Goal: Task Accomplishment & Management: Complete application form

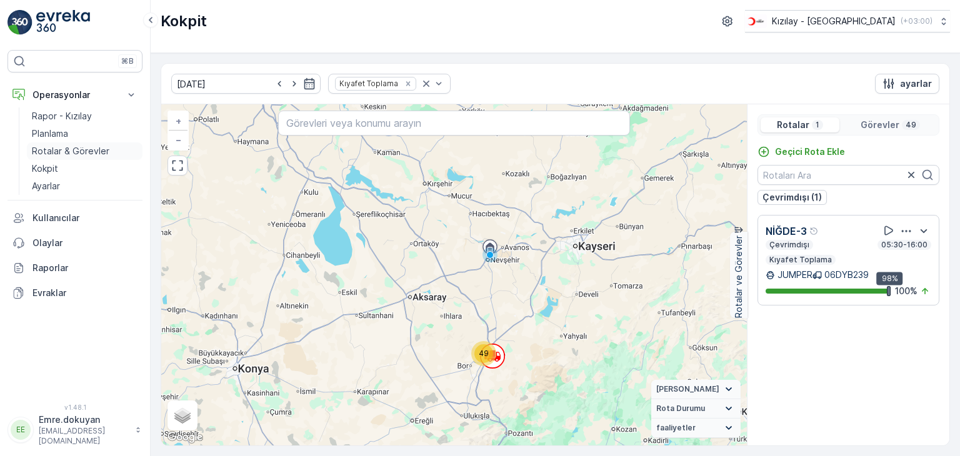
click at [82, 149] on p "Rotalar & Görevler" at bounding box center [70, 151] width 77 height 12
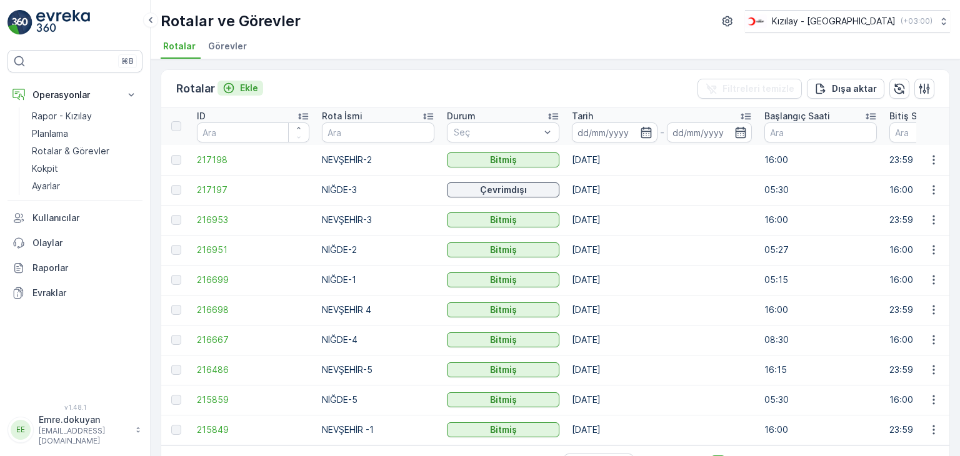
click at [247, 82] on p "Ekle" at bounding box center [249, 88] width 18 height 12
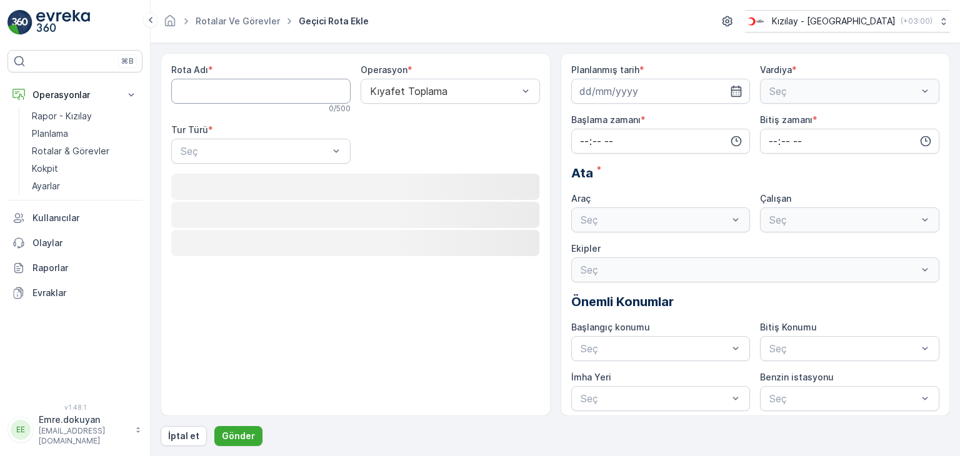
click at [237, 88] on Adı "Rota Adı" at bounding box center [260, 91] width 179 height 25
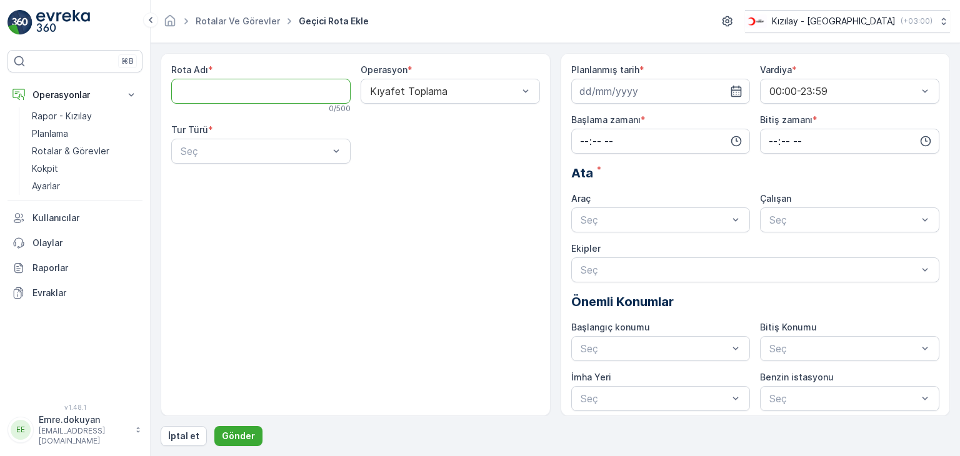
type Adı "NEVŞEHİR -1"
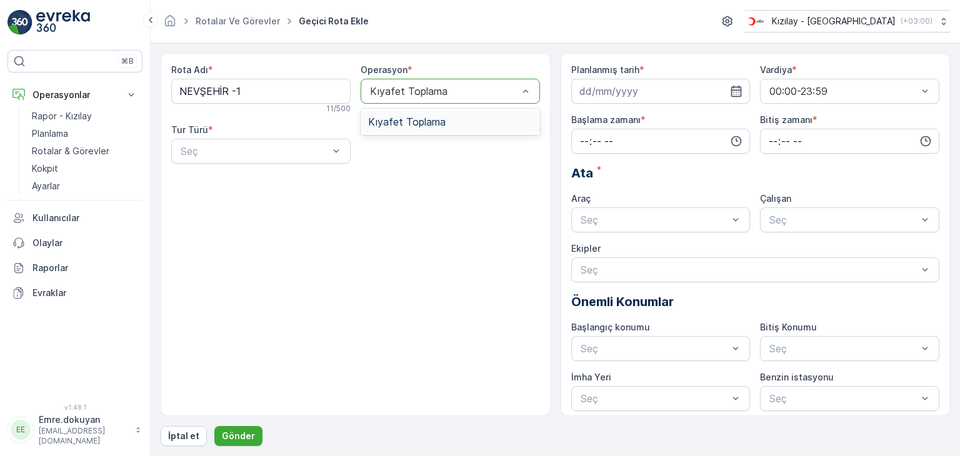
click at [437, 91] on div at bounding box center [444, 91] width 151 height 11
click at [432, 119] on span "Kıyafet Toplama" at bounding box center [406, 121] width 77 height 11
click at [244, 151] on div at bounding box center [254, 151] width 151 height 11
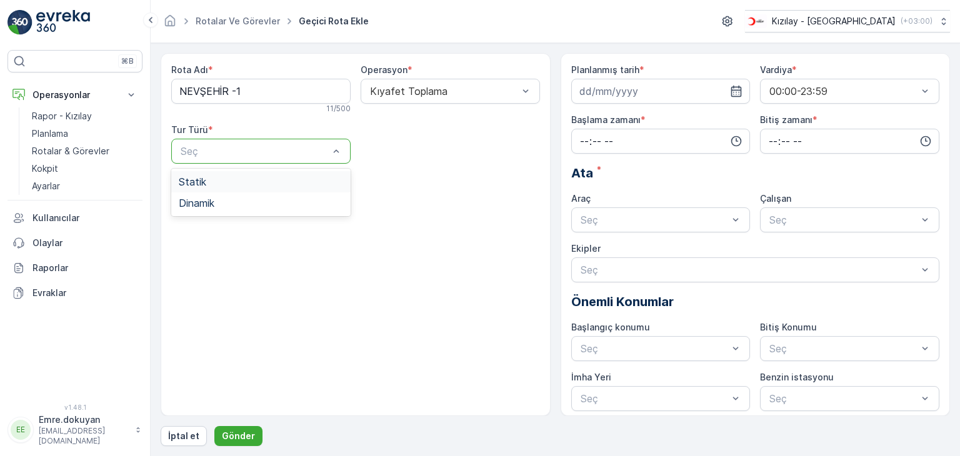
click at [250, 178] on div "Statik" at bounding box center [261, 181] width 164 height 11
click at [395, 148] on div at bounding box center [444, 151] width 151 height 11
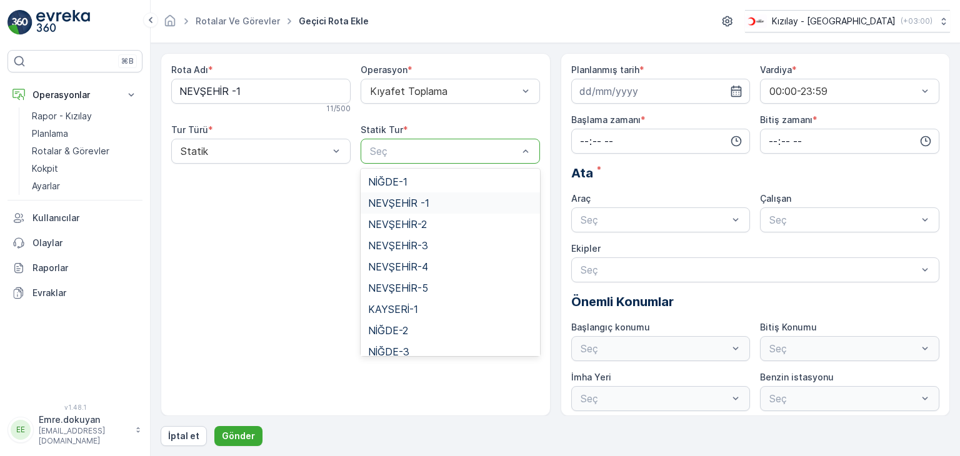
drag, startPoint x: 404, startPoint y: 204, endPoint x: 415, endPoint y: 204, distance: 10.6
click at [404, 204] on span "NEVŞEHİR -1" at bounding box center [398, 202] width 61 height 11
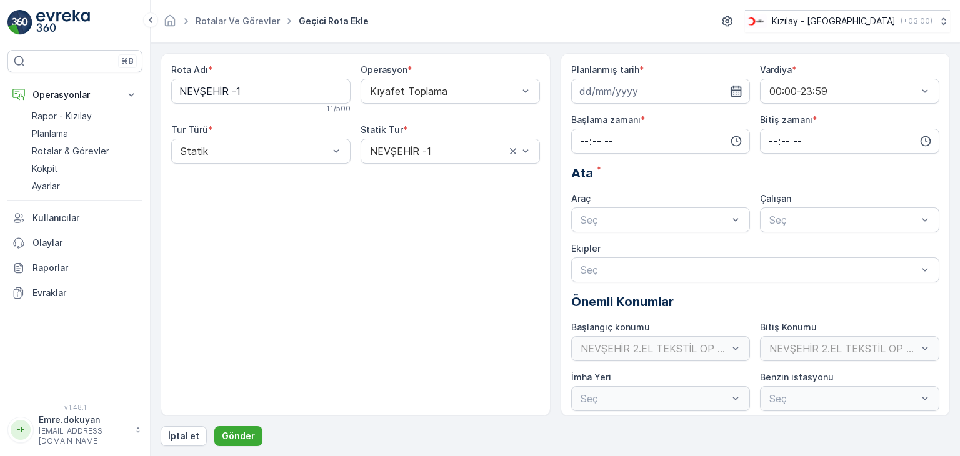
click at [735, 92] on icon "button" at bounding box center [736, 91] width 12 height 12
click at [682, 243] on div "22" at bounding box center [682, 245] width 20 height 20
type input "[DATE]"
click at [580, 139] on input "time" at bounding box center [660, 141] width 179 height 25
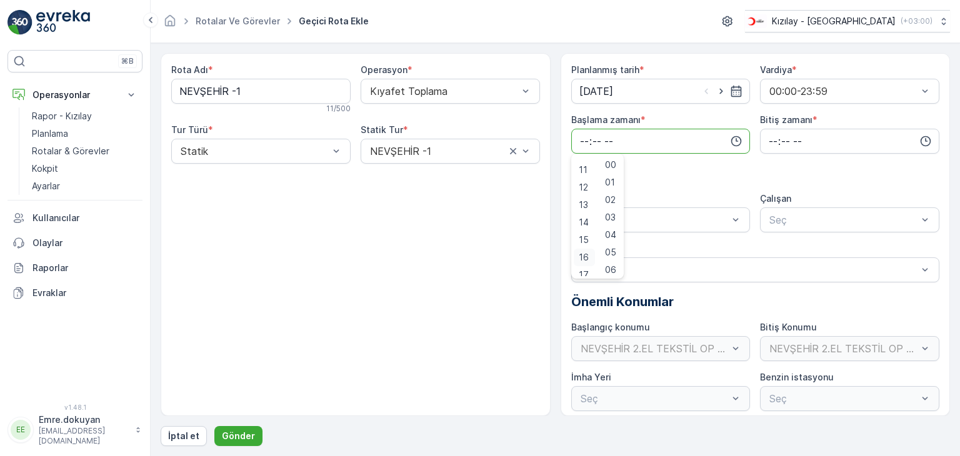
click at [582, 254] on span "16" at bounding box center [584, 257] width 10 height 12
type input "16:00"
click at [613, 164] on span "00" at bounding box center [610, 165] width 11 height 12
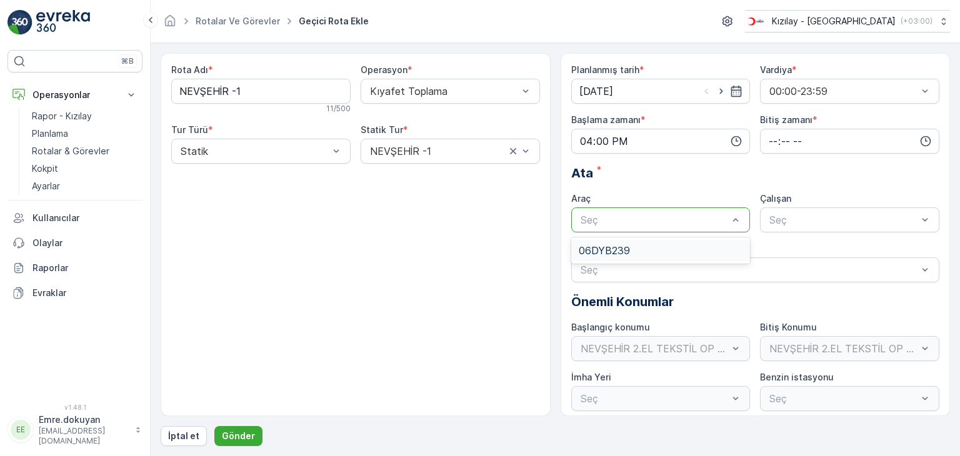
click at [592, 214] on div at bounding box center [654, 219] width 151 height 11
click at [595, 251] on span "06DYB239" at bounding box center [604, 250] width 51 height 11
click at [805, 215] on div at bounding box center [843, 219] width 151 height 11
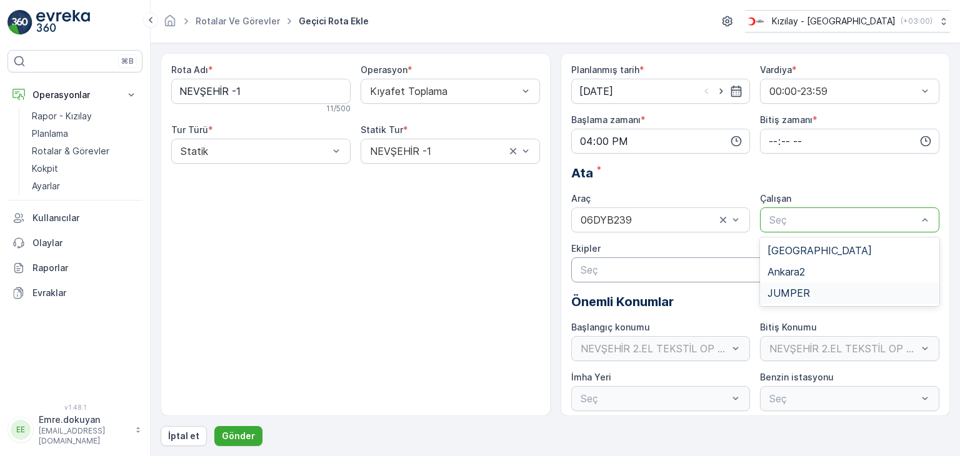
drag, startPoint x: 790, startPoint y: 291, endPoint x: 799, endPoint y: 263, distance: 29.6
click at [790, 292] on span "JUMPER" at bounding box center [788, 292] width 42 height 11
click at [769, 139] on input "time" at bounding box center [849, 141] width 179 height 25
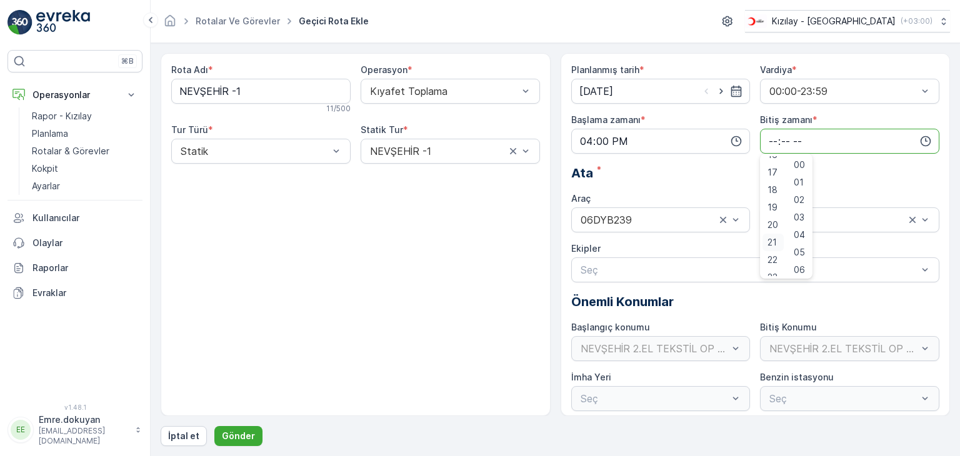
scroll to position [300, 0]
click at [775, 269] on span "23" at bounding box center [772, 267] width 10 height 12
click at [804, 265] on span "59" at bounding box center [799, 267] width 11 height 12
type input "23:59"
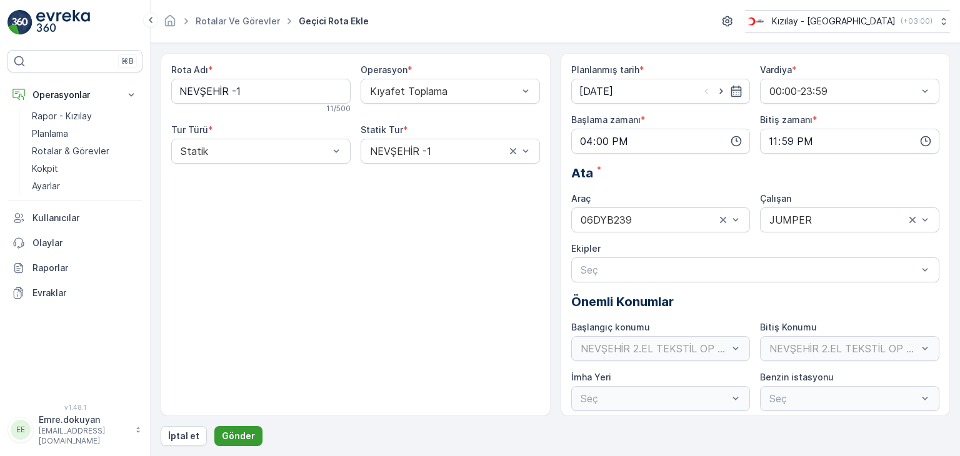
click at [235, 432] on p "Gönder" at bounding box center [238, 436] width 33 height 12
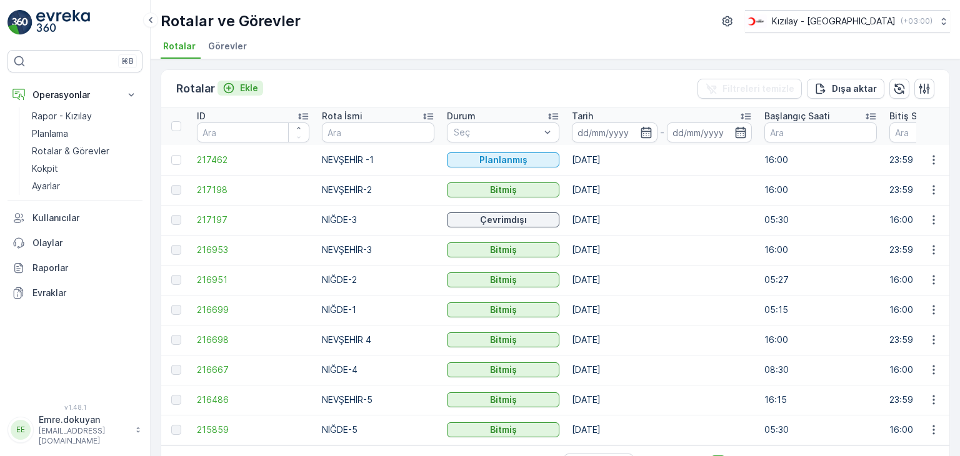
click at [258, 87] on button "Ekle" at bounding box center [240, 88] width 46 height 15
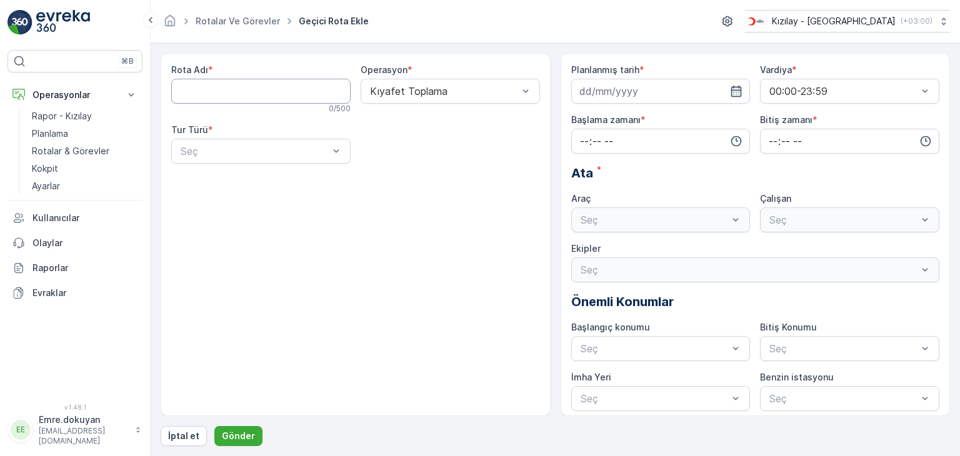
click at [255, 95] on Adı "Rota Adı" at bounding box center [260, 91] width 179 height 25
type Adı "NİĞDE-5"
click at [427, 86] on div at bounding box center [444, 91] width 151 height 11
click at [425, 121] on span "Kıyafet Toplama" at bounding box center [406, 121] width 77 height 11
click at [251, 151] on div at bounding box center [254, 151] width 151 height 11
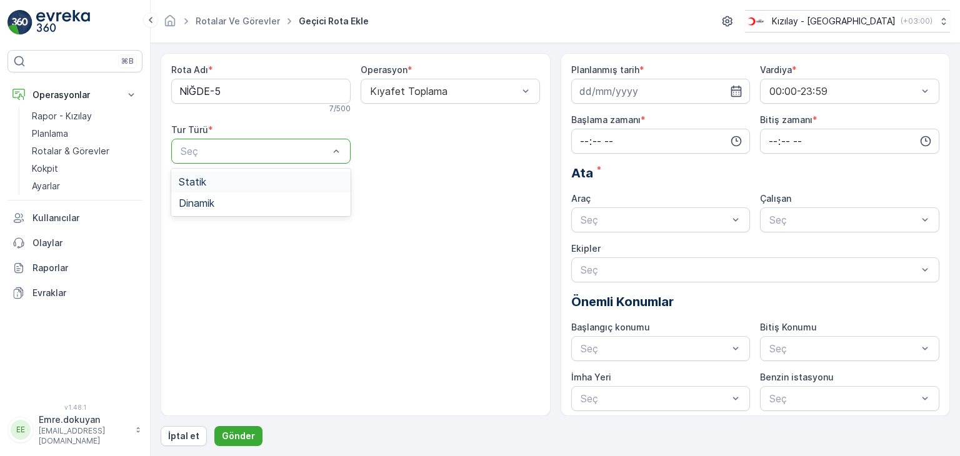
click at [220, 183] on div "Statik" at bounding box center [261, 181] width 164 height 11
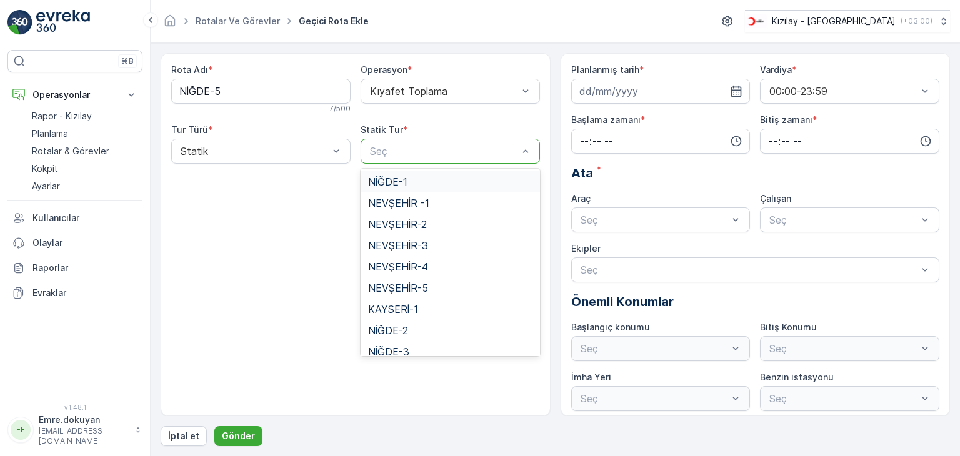
click at [442, 154] on div at bounding box center [444, 151] width 151 height 11
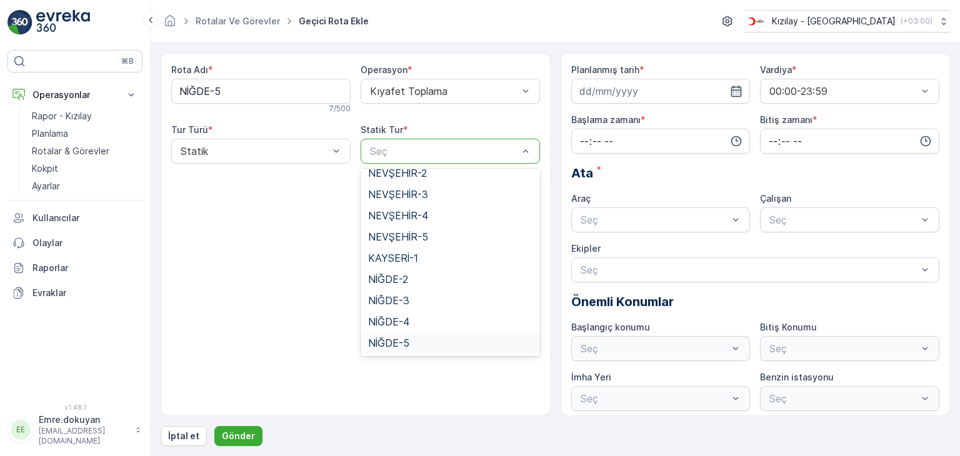
click at [383, 337] on span "NİĞDE-5" at bounding box center [388, 342] width 41 height 11
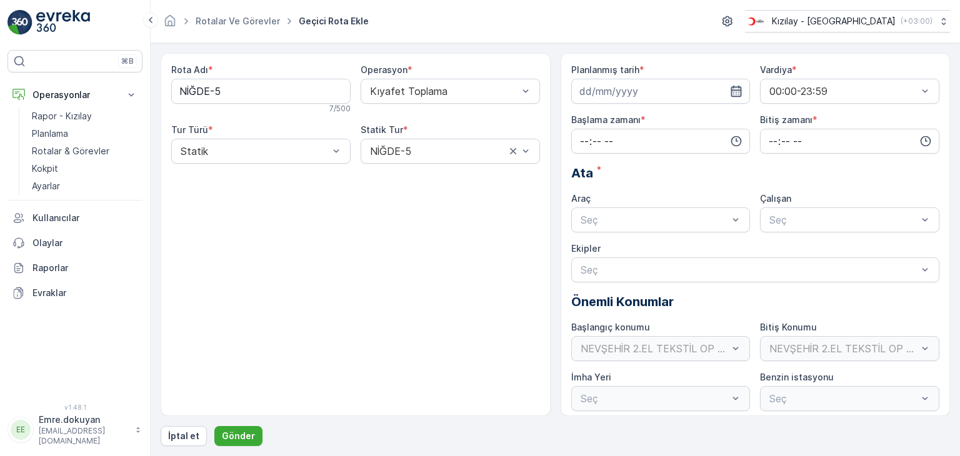
click at [736, 92] on icon "button" at bounding box center [736, 91] width 12 height 12
click at [594, 271] on div "25" at bounding box center [592, 270] width 20 height 20
type input "[DATE]"
click at [579, 139] on input "time" at bounding box center [660, 141] width 179 height 25
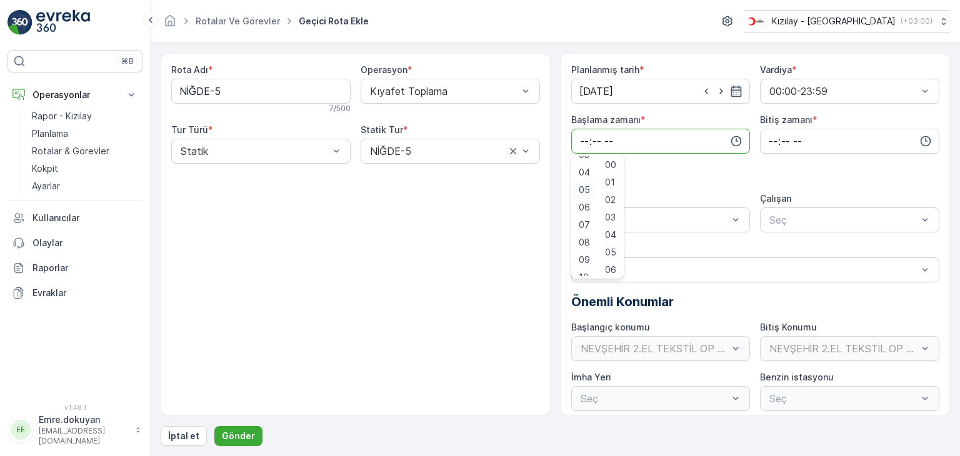
click at [587, 190] on span "05" at bounding box center [584, 190] width 11 height 12
type input "05:00"
click at [613, 164] on span "00" at bounding box center [610, 165] width 11 height 12
click at [771, 136] on input "time" at bounding box center [849, 141] width 179 height 25
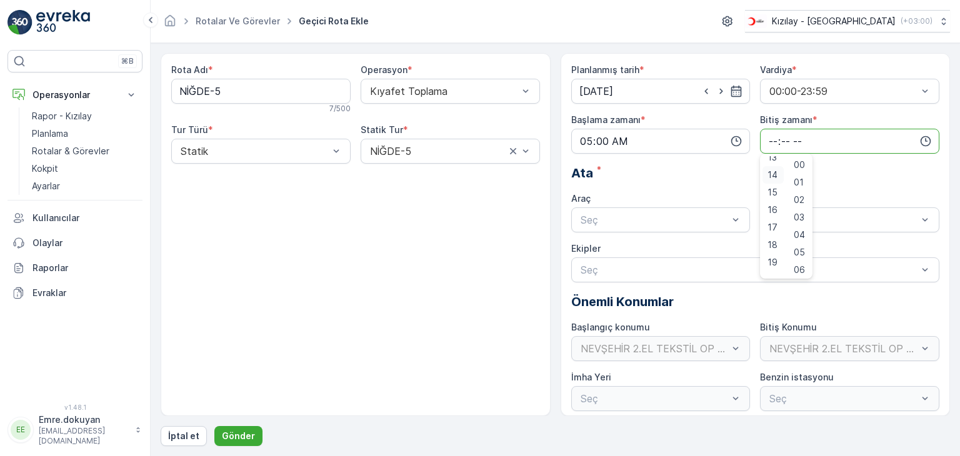
scroll to position [227, 0]
click at [772, 219] on span "16" at bounding box center [772, 217] width 10 height 12
type input "16:00"
click at [800, 160] on span "00" at bounding box center [799, 165] width 11 height 12
click at [604, 221] on div at bounding box center [654, 219] width 151 height 11
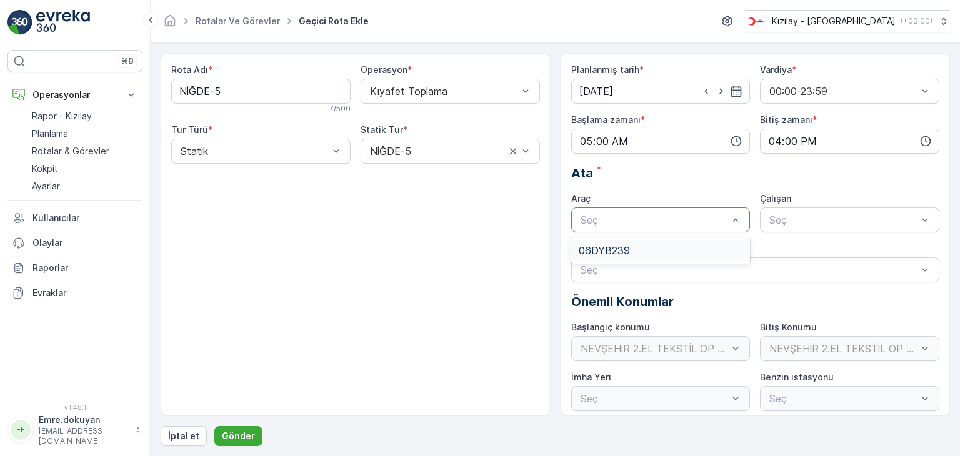
click at [609, 251] on span "06DYB239" at bounding box center [604, 250] width 51 height 11
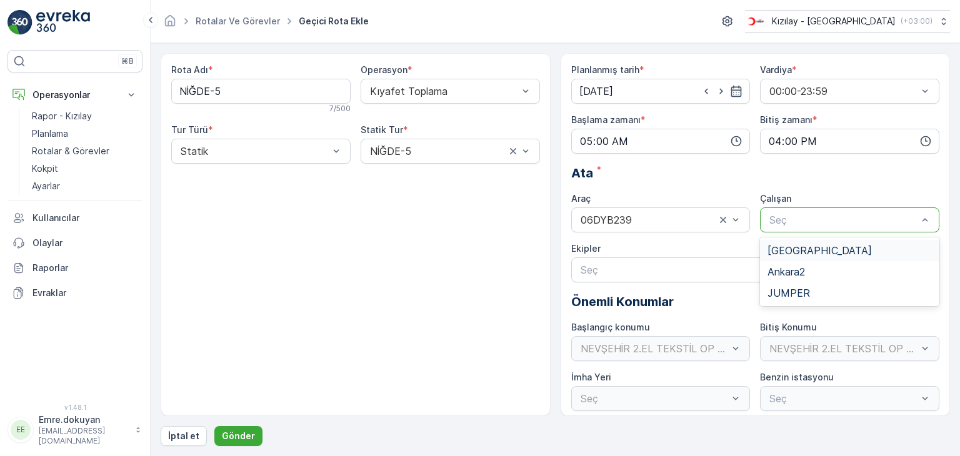
click at [785, 217] on div at bounding box center [843, 219] width 151 height 11
click at [784, 291] on span "JUMPER" at bounding box center [788, 292] width 42 height 11
click at [238, 433] on p "Gönder" at bounding box center [238, 436] width 33 height 12
